Goal: Book appointment/travel/reservation

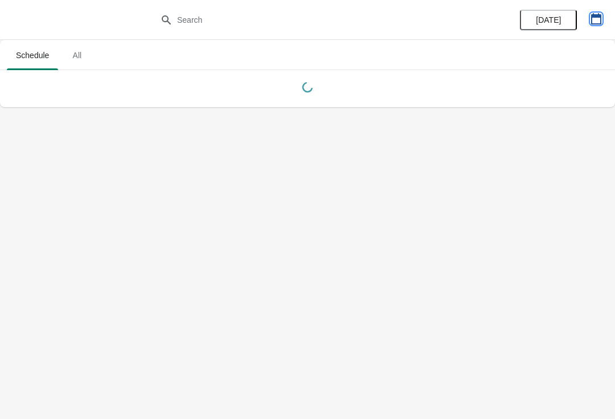
click at [596, 15] on icon "button" at bounding box center [596, 18] width 10 height 11
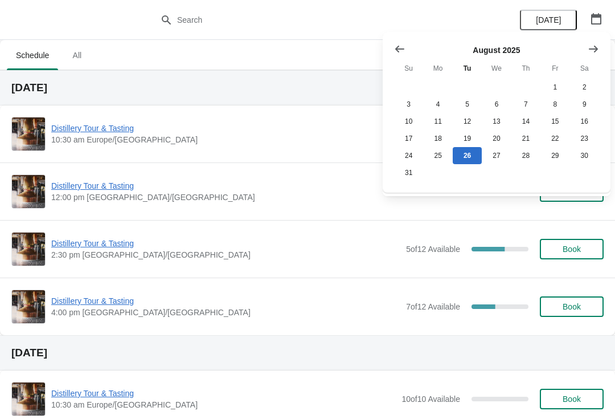
click at [603, 42] on button "Show next month, September 2025" at bounding box center [593, 49] width 21 height 21
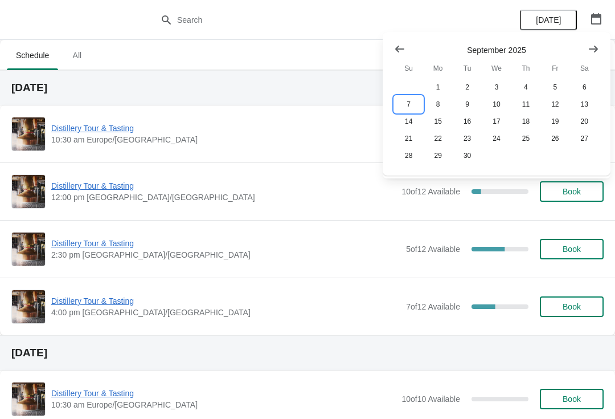
click at [415, 103] on button "7" at bounding box center [408, 104] width 29 height 17
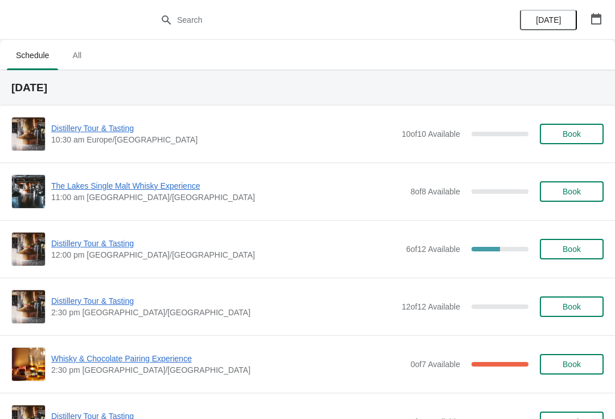
click at [110, 305] on span "Distillery Tour & Tasting" at bounding box center [223, 300] width 345 height 11
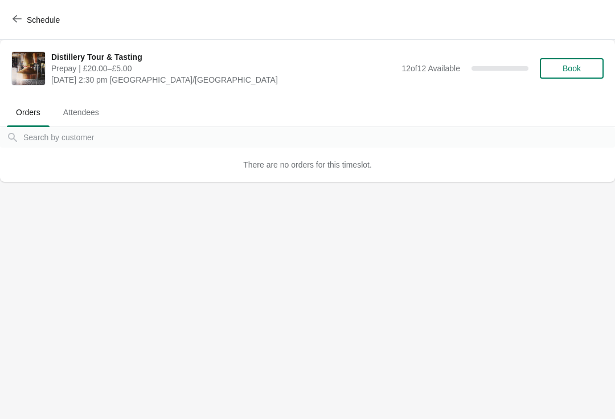
click at [579, 72] on span "Book" at bounding box center [572, 68] width 18 height 9
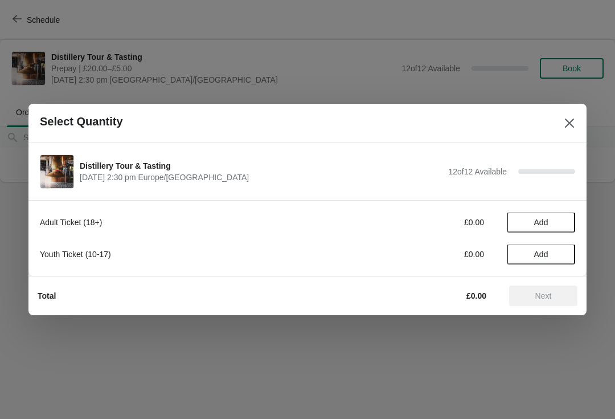
click at [554, 223] on span "Add" at bounding box center [541, 222] width 48 height 9
click at [557, 217] on icon at bounding box center [561, 222] width 12 height 12
click at [546, 297] on span "Next" at bounding box center [543, 295] width 17 height 9
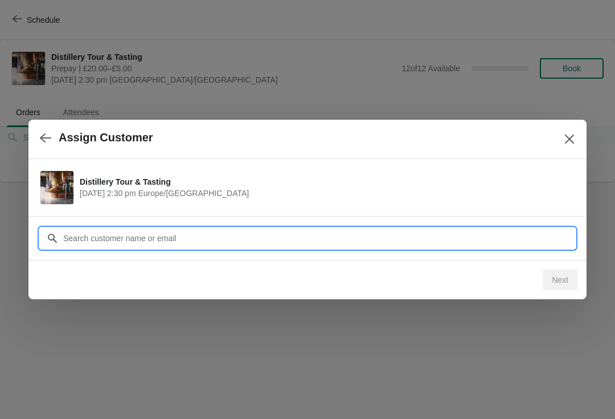
click at [143, 238] on input "Customer" at bounding box center [319, 238] width 513 height 21
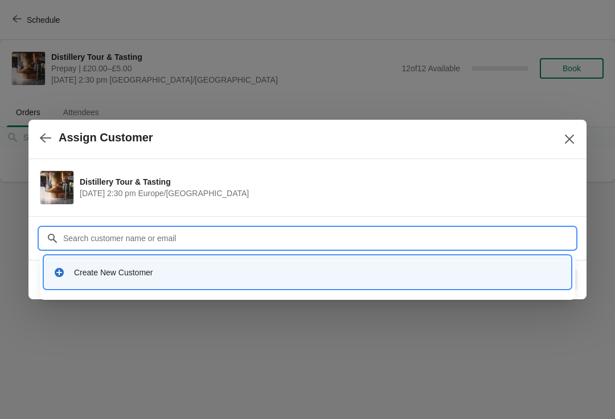
click at [134, 279] on div "Create New Customer" at bounding box center [307, 271] width 517 height 23
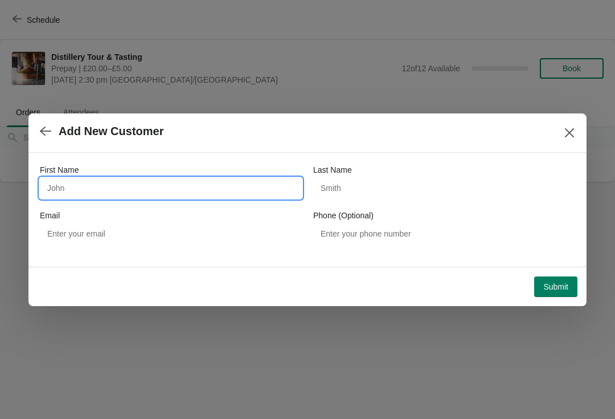
click at [136, 189] on input "First Name" at bounding box center [171, 188] width 262 height 21
type input "Robert"
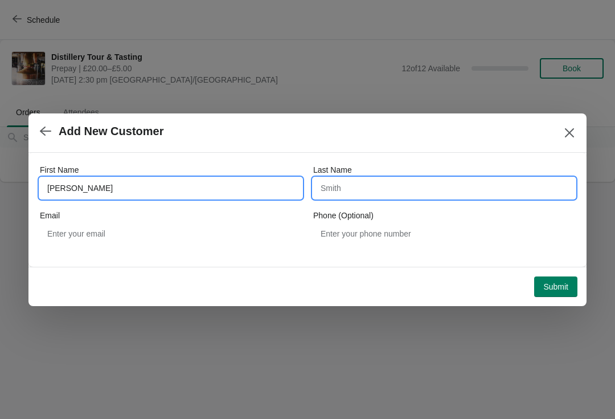
click at [389, 197] on input "Last Name" at bounding box center [444, 188] width 262 height 21
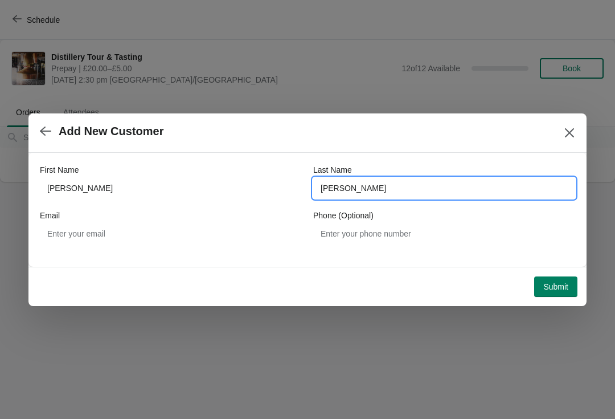
type input "Walker"
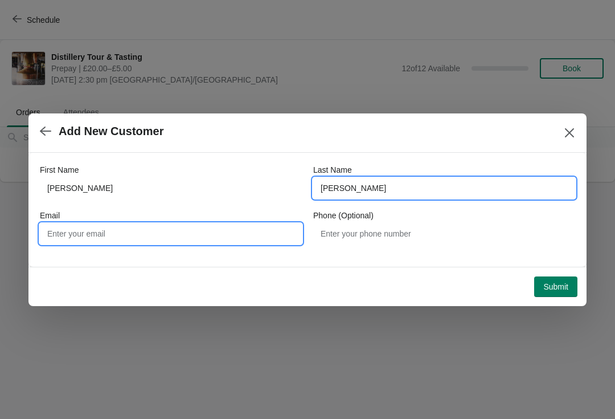
click at [162, 235] on input "Email" at bounding box center [171, 233] width 262 height 21
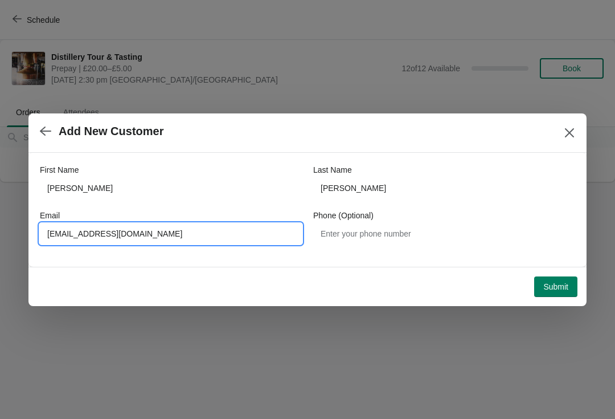
type input "Robertwalker267@btinternet.com"
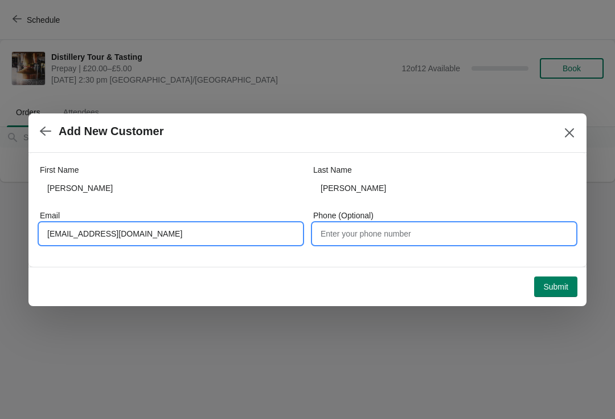
click at [416, 242] on input "Phone (Optional)" at bounding box center [444, 233] width 262 height 21
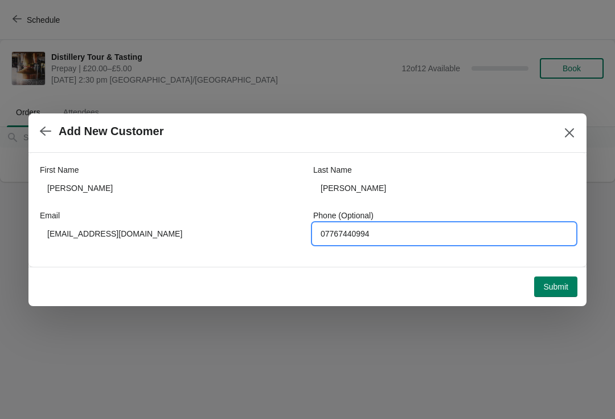
type input "07767440994"
click at [568, 285] on span "Submit" at bounding box center [555, 286] width 25 height 9
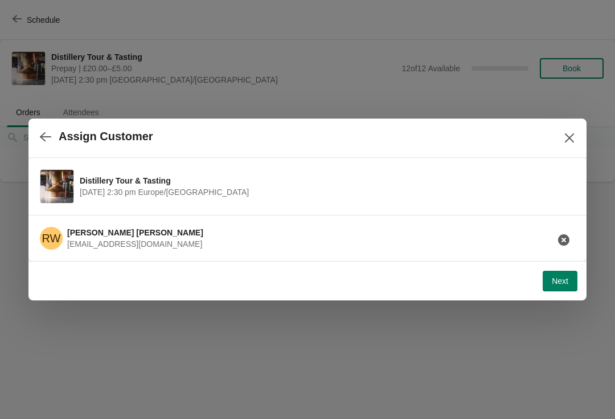
click at [556, 289] on button "Next" at bounding box center [560, 281] width 35 height 21
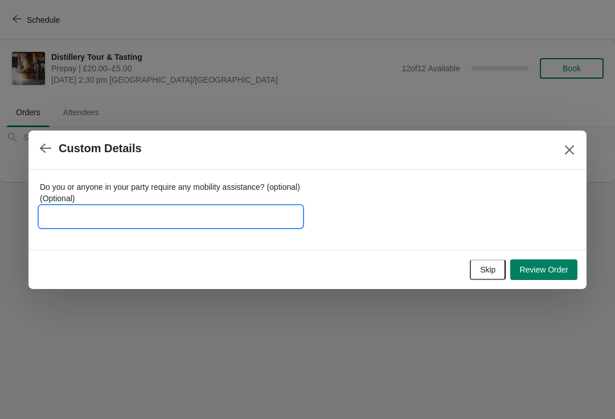
click at [154, 214] on input "Do you or anyone in your party require any mobility assistance? (optional) (Opt…" at bounding box center [171, 216] width 262 height 21
type input "New gift ca"
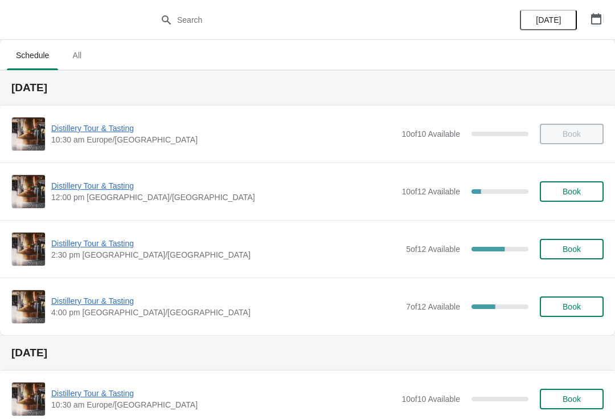
click at [598, 27] on button "button" at bounding box center [596, 19] width 21 height 21
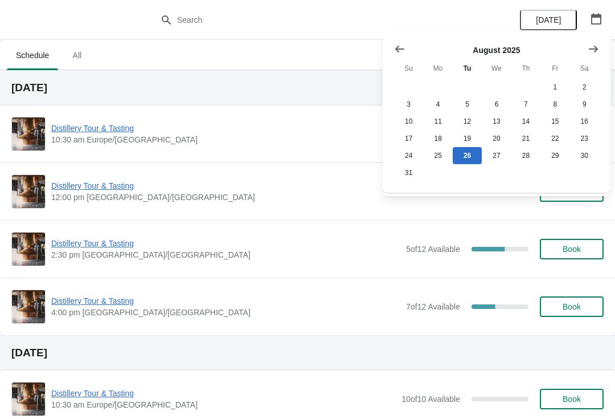
click at [590, 49] on icon "Show next month, September 2025" at bounding box center [593, 48] width 9 height 7
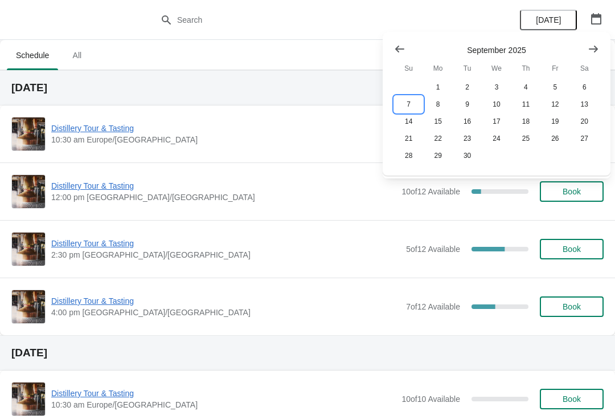
click at [409, 101] on button "7" at bounding box center [408, 104] width 29 height 17
